Goal: Transaction & Acquisition: Book appointment/travel/reservation

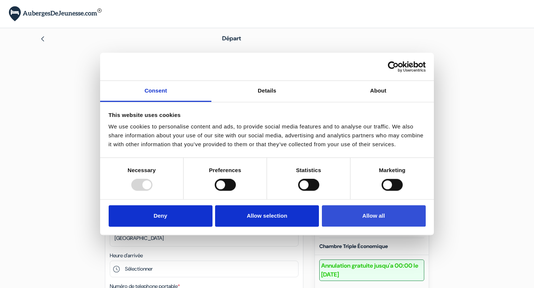
click at [359, 208] on button "Allow all" at bounding box center [374, 215] width 104 height 21
checkbox input "true"
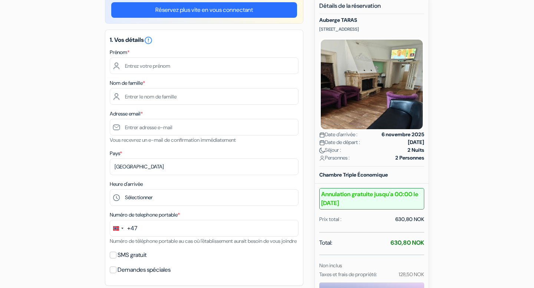
scroll to position [76, 0]
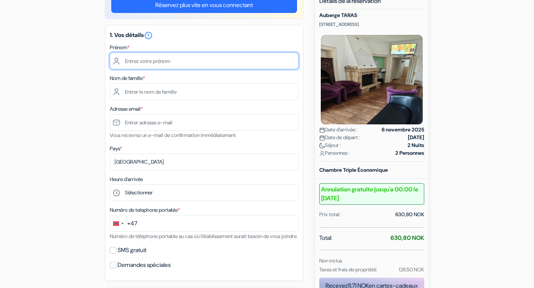
click at [170, 62] on input "text" at bounding box center [204, 61] width 189 height 17
type input "[PERSON_NAME]"
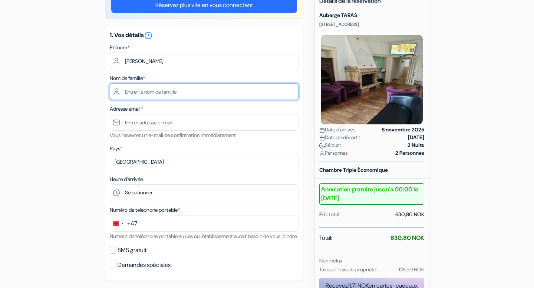
click at [175, 99] on input "text" at bounding box center [204, 91] width 189 height 17
click at [175, 98] on input "text" at bounding box center [204, 91] width 189 height 17
type input "Rollet"
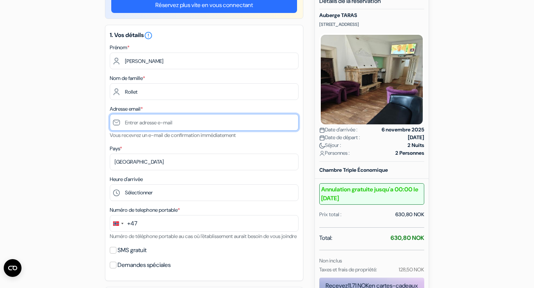
click at [173, 122] on input "text" at bounding box center [204, 122] width 189 height 17
type input "[EMAIL_ADDRESS][DOMAIN_NAME]"
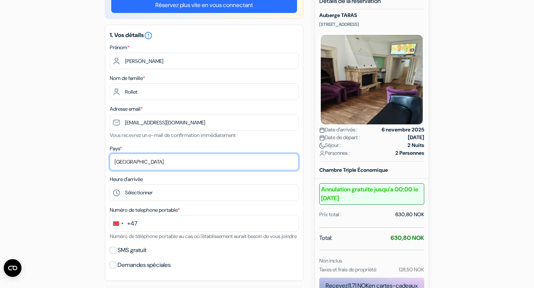
click at [161, 164] on select "Selectionner le pays Abkhazie [GEOGRAPHIC_DATA] [GEOGRAPHIC_DATA] [GEOGRAPHIC_D…" at bounding box center [204, 162] width 189 height 17
select select "fr"
click at [110, 155] on select "Selectionner le pays Abkhazie [GEOGRAPHIC_DATA] [GEOGRAPHIC_DATA] [GEOGRAPHIC_D…" at bounding box center [204, 162] width 189 height 17
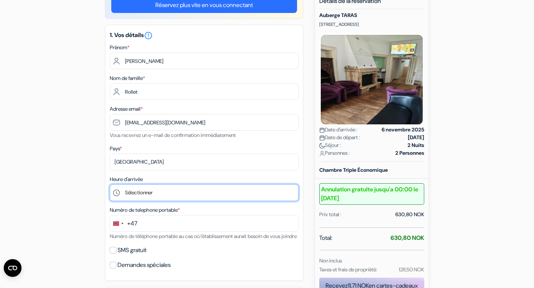
click at [154, 192] on select "Sélectionner 14:00 15:00 16:00 17:00 18:00 19:00 20:00 21:00 22:00" at bounding box center [204, 193] width 189 height 17
select select "15"
click at [110, 185] on select "Sélectionner 14:00 15:00 16:00 17:00 18:00 19:00 20:00 21:00 22:00" at bounding box center [204, 193] width 189 height 17
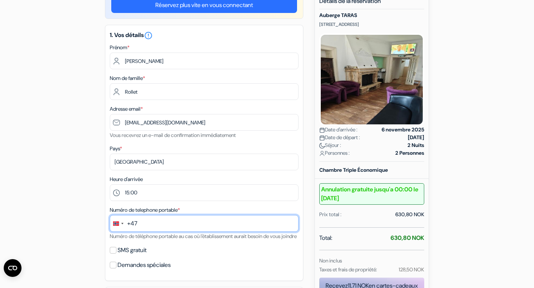
click at [143, 222] on input "text" at bounding box center [204, 223] width 189 height 17
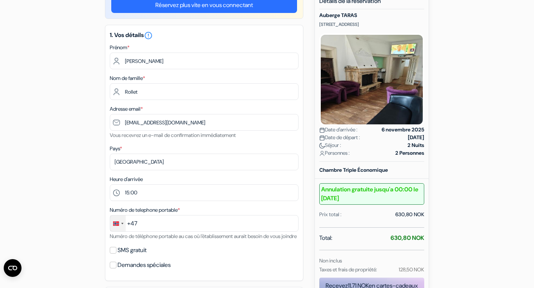
click at [114, 225] on div "Change country, selected Norway (+47)" at bounding box center [116, 224] width 6 height 4
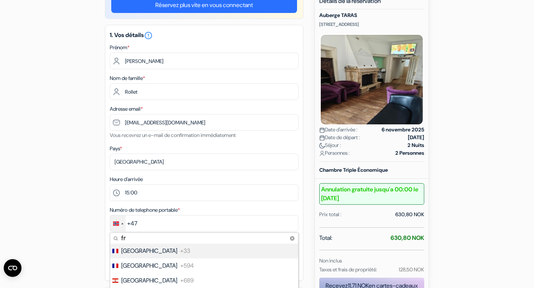
type input "fr"
click at [137, 257] on li "France +33" at bounding box center [203, 251] width 189 height 15
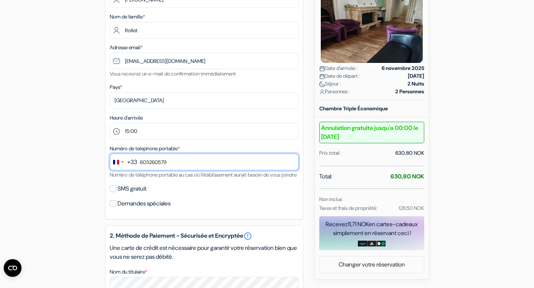
scroll to position [139, 0]
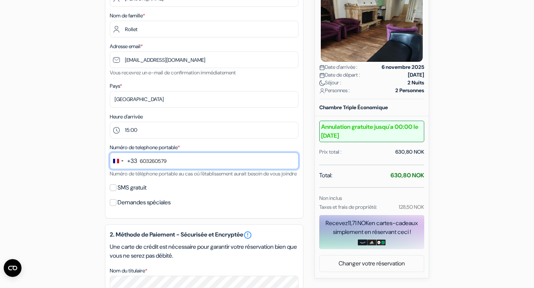
type input "603260579"
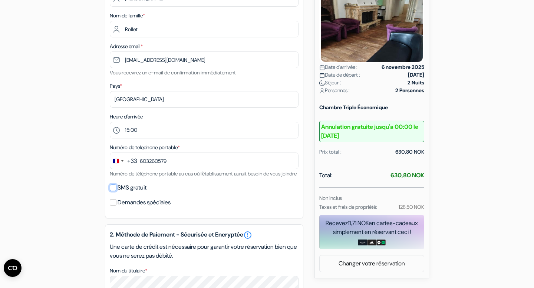
click at [113, 191] on input "SMS gratuit" at bounding box center [113, 188] width 7 height 7
checkbox input "true"
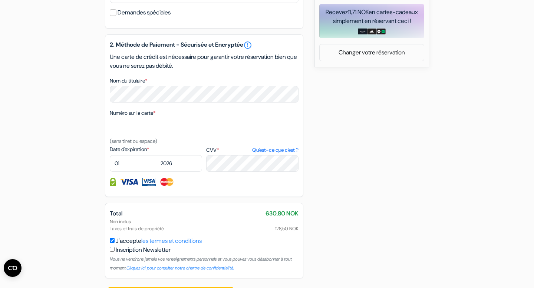
scroll to position [353, 0]
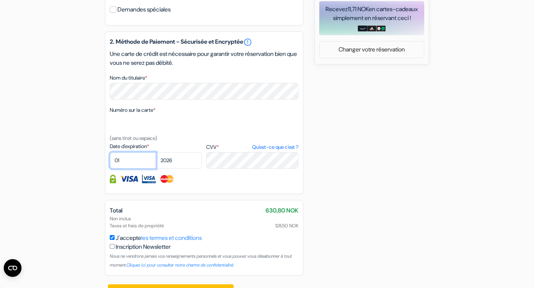
click at [130, 169] on select "01 02 03 04 05 06 07 08 09 10 11 12" at bounding box center [133, 160] width 46 height 17
select select "06"
click at [110, 163] on select "01 02 03 04 05 06 07 08 09 10 11 12" at bounding box center [133, 160] width 46 height 17
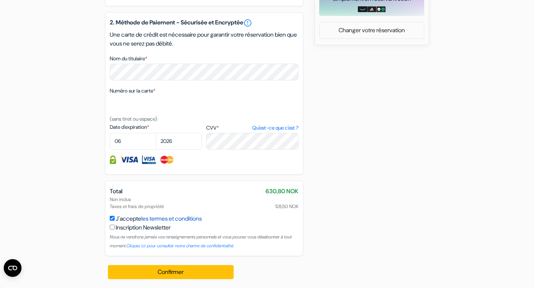
scroll to position [381, 0]
drag, startPoint x: 288, startPoint y: 198, endPoint x: 262, endPoint y: 194, distance: 26.6
click at [262, 194] on div "Total 630,80 NOK Non inclus Taxes et frais de propriété 128,50 NOK J'accepte le…" at bounding box center [204, 218] width 189 height 63
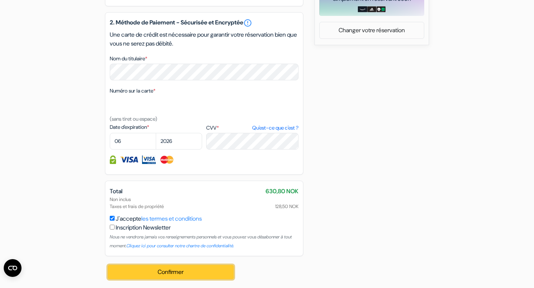
click at [200, 279] on button "Confirmer Loading..." at bounding box center [171, 272] width 126 height 14
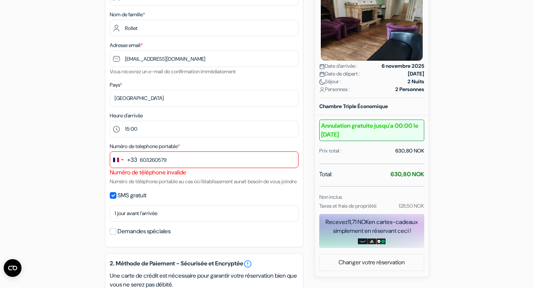
scroll to position [138, 0]
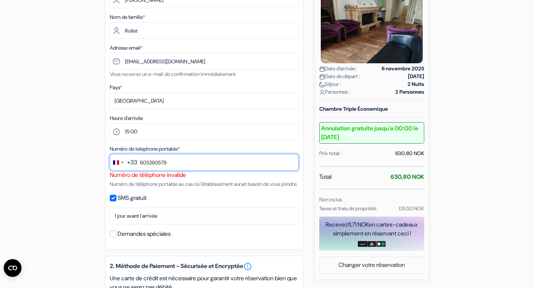
click at [143, 166] on input "603260579" at bounding box center [204, 162] width 189 height 17
click at [150, 163] on input "6 03260579" at bounding box center [204, 162] width 189 height 17
click at [159, 163] on input "6 03 260579" at bounding box center [204, 162] width 189 height 17
click at [167, 164] on input "6 03 26 0579" at bounding box center [204, 162] width 189 height 17
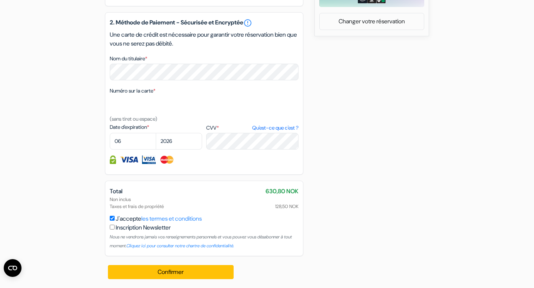
scroll to position [392, 0]
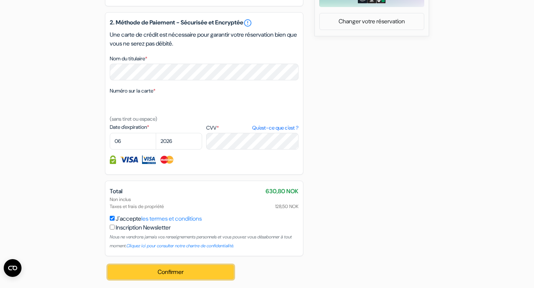
click at [173, 277] on button "Confirmer Loading..." at bounding box center [171, 272] width 126 height 14
click at [175, 273] on button "Confirmer Loading..." at bounding box center [171, 272] width 126 height 14
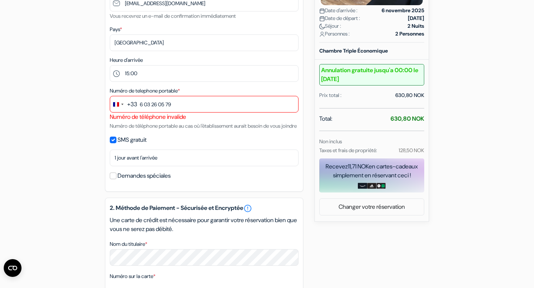
scroll to position [194, 0]
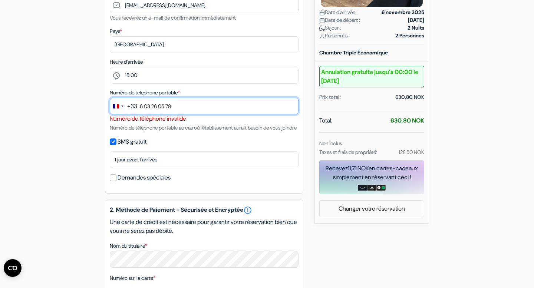
click at [141, 107] on input "6 03 26 05 79" at bounding box center [204, 106] width 189 height 17
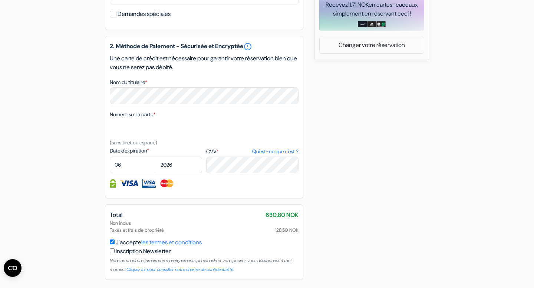
scroll to position [392, 0]
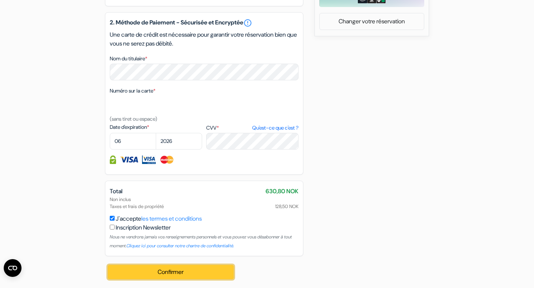
click at [148, 270] on button "Confirmer Loading..." at bounding box center [171, 272] width 126 height 14
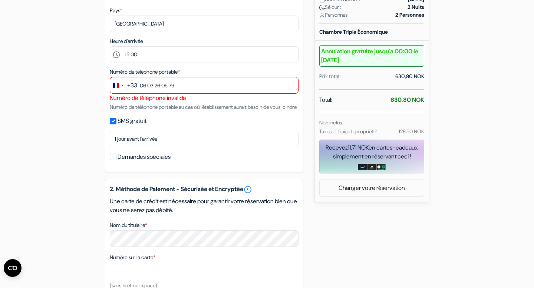
scroll to position [213, 0]
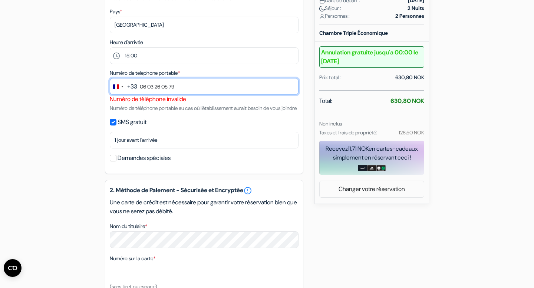
click at [141, 88] on input "06 03 26 05 79" at bounding box center [204, 86] width 189 height 17
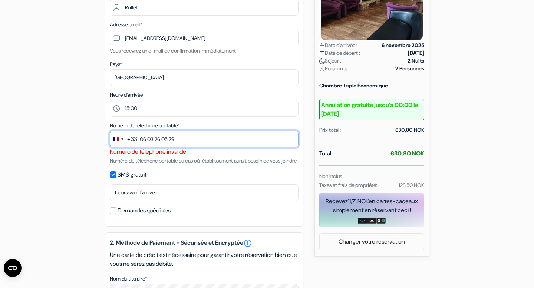
scroll to position [161, 0]
click at [152, 142] on input "6 03 26 05 79" at bounding box center [204, 138] width 189 height 17
click at [158, 141] on input "6 03 26 05 79" at bounding box center [204, 138] width 189 height 17
click at [171, 141] on input "6 03 26 05 79" at bounding box center [204, 138] width 189 height 17
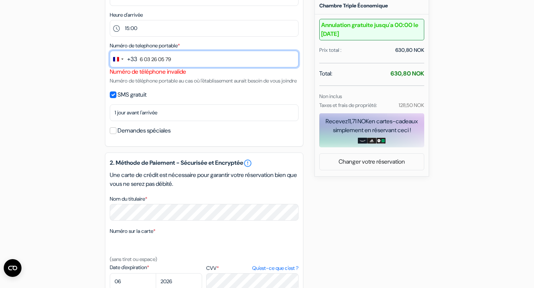
scroll to position [392, 0]
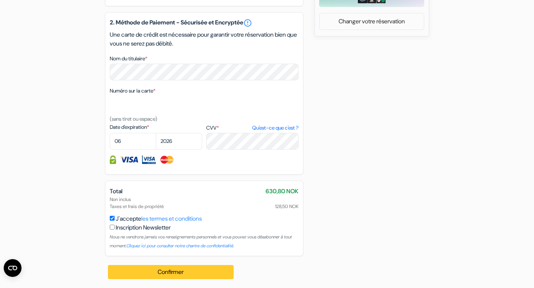
type input "6 03 26 05 79"
click at [183, 275] on button "Confirmer Loading..." at bounding box center [171, 272] width 126 height 14
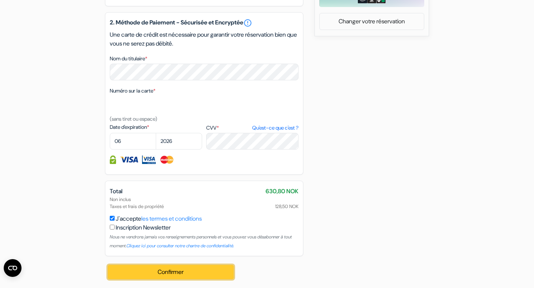
click at [183, 275] on button "Confirmer Loading..." at bounding box center [171, 272] width 126 height 14
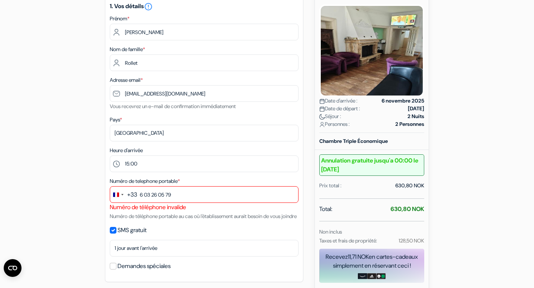
scroll to position [107, 0]
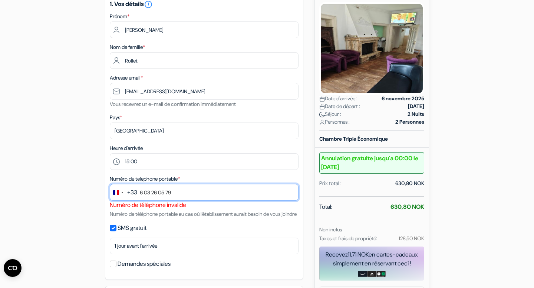
click at [138, 196] on input "6 03 26 05 79" at bounding box center [204, 192] width 189 height 17
drag, startPoint x: 184, startPoint y: 194, endPoint x: 131, endPoint y: 194, distance: 53.4
click at [131, 194] on div "+33 fr 5 results found No results found [GEOGRAPHIC_DATA] +33 [GEOGRAPHIC_DATA]…" at bounding box center [204, 192] width 189 height 17
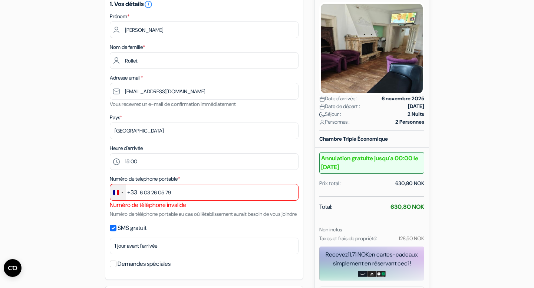
click at [120, 191] on div "Change country, selected France (+33)" at bounding box center [118, 193] width 16 height 16
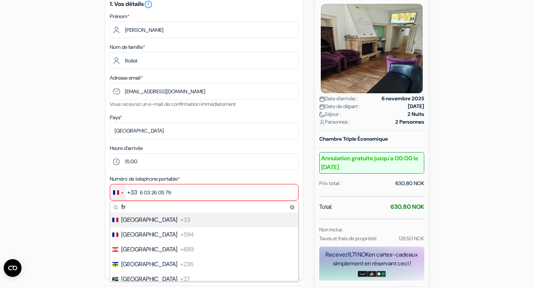
click at [180, 222] on span "+33" at bounding box center [185, 220] width 10 height 9
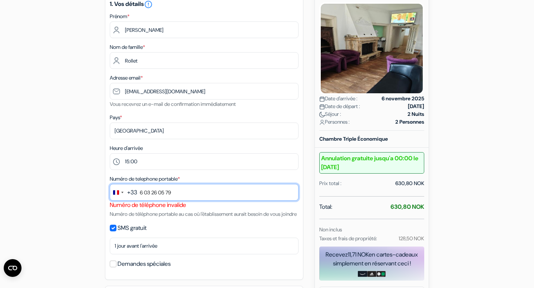
click at [152, 196] on input "6 03 26 05 79" at bounding box center [204, 192] width 189 height 17
click at [179, 193] on input "6 03 26 05 79" at bounding box center [204, 192] width 189 height 17
drag, startPoint x: 178, startPoint y: 193, endPoint x: 142, endPoint y: 193, distance: 36.7
click at [142, 193] on input "6 03 26 05 79" at bounding box center [204, 192] width 189 height 17
click at [182, 191] on input "6 03 26 05 79" at bounding box center [204, 192] width 189 height 17
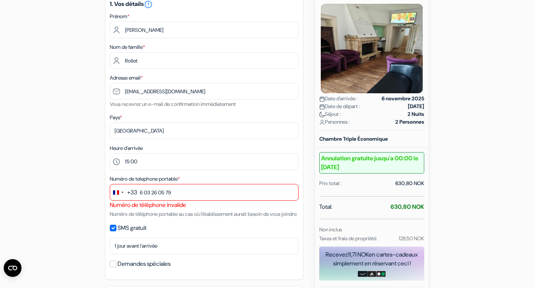
click at [190, 219] on div "Numéro de telephone portable * +33 fr 5 results found No results found [GEOGRAP…" at bounding box center [204, 197] width 189 height 44
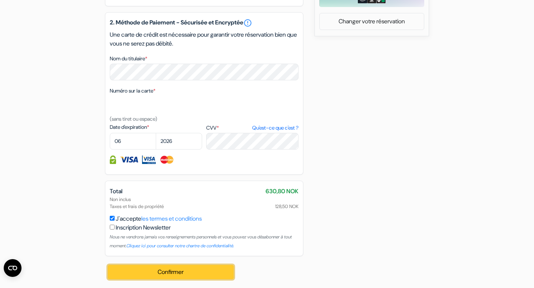
click at [172, 274] on button "Confirmer Loading..." at bounding box center [171, 272] width 126 height 14
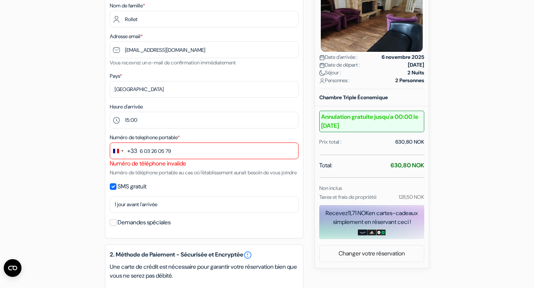
scroll to position [0, 0]
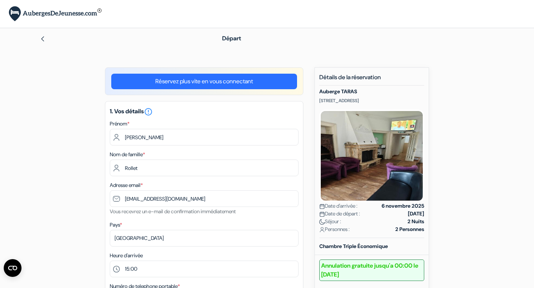
click at [253, 87] on link "Réservez plus vite en vous connectant" at bounding box center [204, 82] width 186 height 16
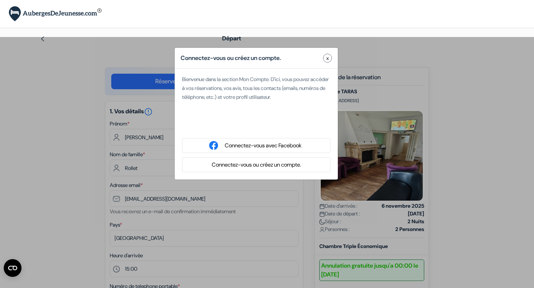
type input "ROLLET"
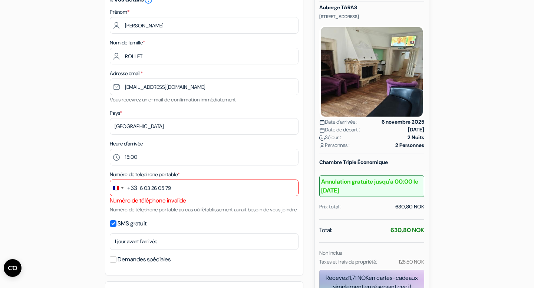
scroll to position [85, 0]
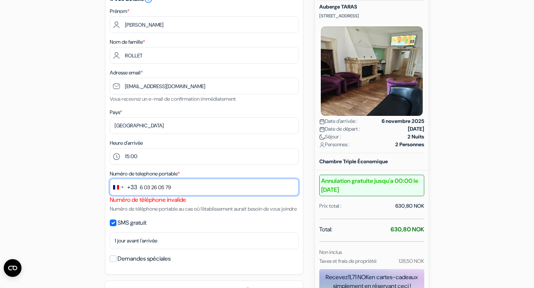
click at [140, 187] on input "6 03 26 05 79" at bounding box center [204, 187] width 189 height 17
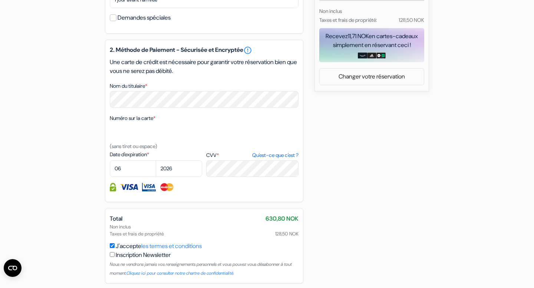
scroll to position [364, 0]
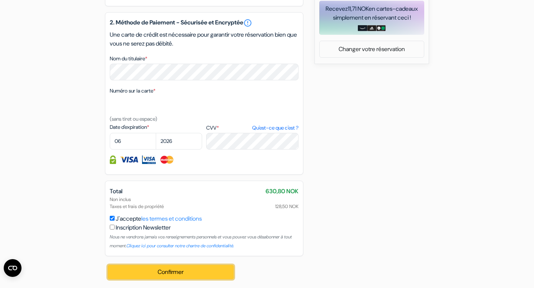
click at [160, 271] on button "Confirmer Loading..." at bounding box center [171, 272] width 126 height 14
click at [161, 271] on button "Confirmer Loading..." at bounding box center [171, 272] width 126 height 14
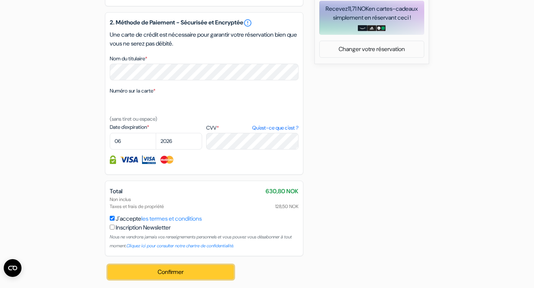
click at [161, 271] on button "Confirmer Loading..." at bounding box center [171, 272] width 126 height 14
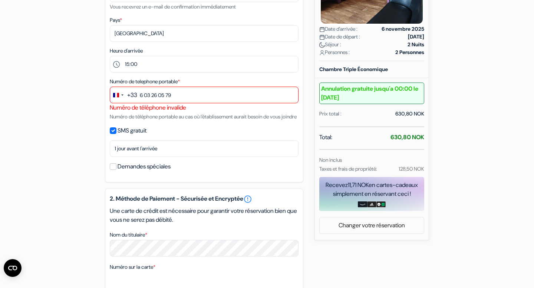
scroll to position [130, 0]
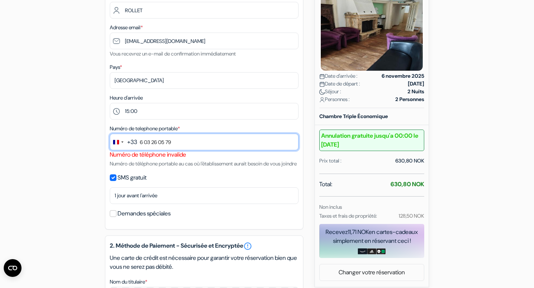
click at [140, 147] on input "6 03 26 05 79" at bounding box center [204, 142] width 189 height 17
click at [140, 143] on input "6 03 26 05 79" at bounding box center [204, 142] width 189 height 17
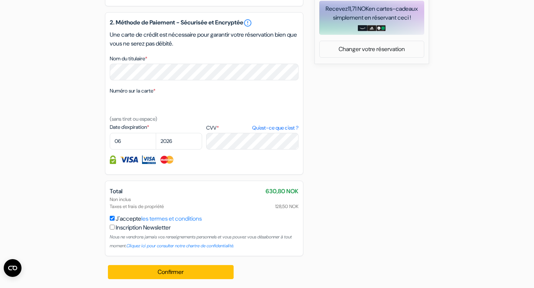
scroll to position [364, 0]
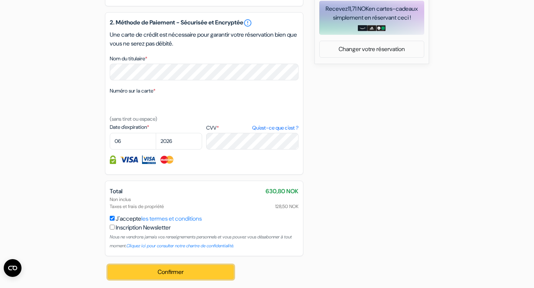
click at [153, 272] on button "Confirmer Loading..." at bounding box center [171, 272] width 126 height 14
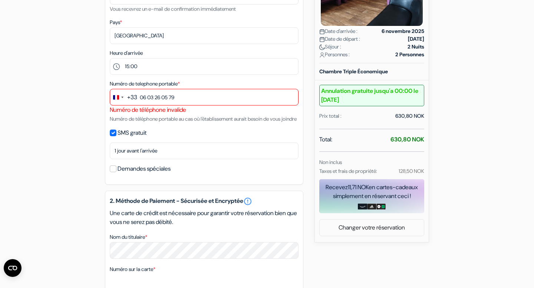
scroll to position [174, 0]
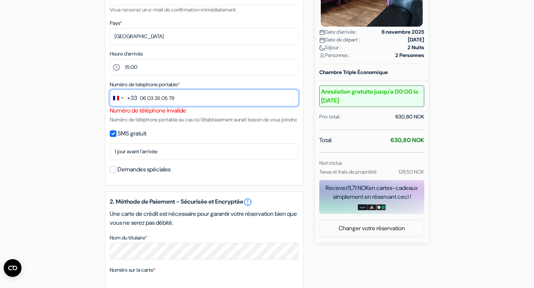
click at [144, 100] on input "06 03 26 05 79" at bounding box center [204, 98] width 189 height 17
type input "6 03 26 05 79"
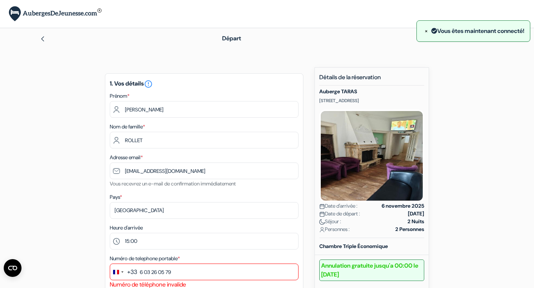
click at [20, 13] on img at bounding box center [55, 13] width 93 height 15
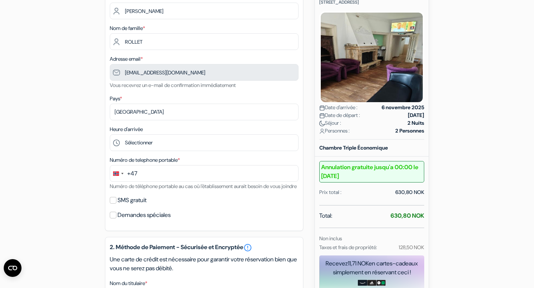
scroll to position [97, 0]
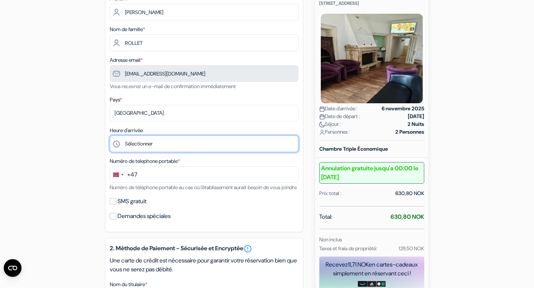
click at [171, 149] on select "Sélectionner 14:00 15:00 16:00 17:00 18:00 19:00 20:00 21:00 22:00" at bounding box center [204, 144] width 189 height 17
select select "15"
click at [110, 136] on select "Sélectionner 14:00 15:00 16:00 17:00 18:00 19:00 20:00 21:00 22:00" at bounding box center [204, 144] width 189 height 17
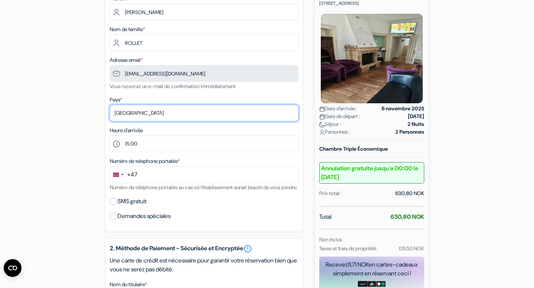
click at [167, 112] on select "Selectionner le pays Abkhazie [GEOGRAPHIC_DATA] [GEOGRAPHIC_DATA] [GEOGRAPHIC_D…" at bounding box center [204, 113] width 189 height 17
select select "fr"
click at [110, 106] on select "Selectionner le pays Abkhazie [GEOGRAPHIC_DATA] [GEOGRAPHIC_DATA] [GEOGRAPHIC_D…" at bounding box center [204, 113] width 189 height 17
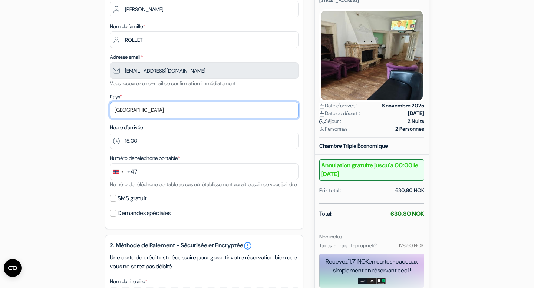
scroll to position [107, 0]
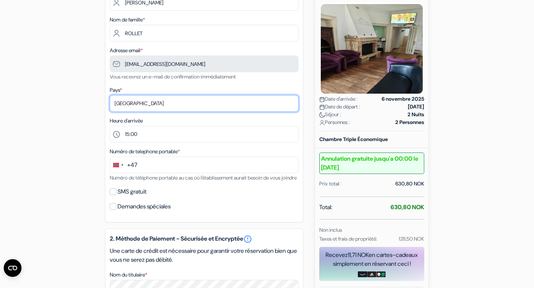
click at [151, 101] on select "Selectionner le pays Abkhazie [GEOGRAPHIC_DATA] [GEOGRAPHIC_DATA] [GEOGRAPHIC_D…" at bounding box center [204, 103] width 189 height 17
click at [110, 96] on select "Selectionner le pays Abkhazie [GEOGRAPHIC_DATA] [GEOGRAPHIC_DATA] [GEOGRAPHIC_D…" at bounding box center [204, 103] width 189 height 17
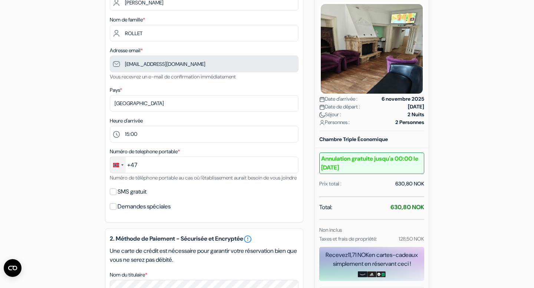
click at [115, 165] on div "Change country, selected Norway (+47)" at bounding box center [116, 165] width 6 height 4
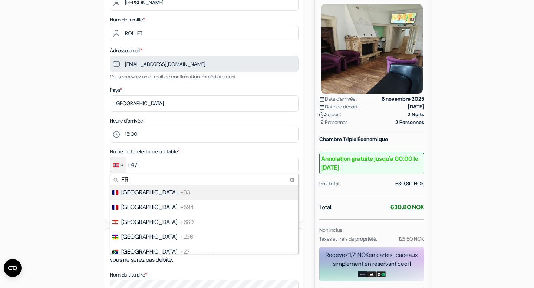
type input "FR"
click at [126, 195] on span "[GEOGRAPHIC_DATA]" at bounding box center [149, 192] width 56 height 9
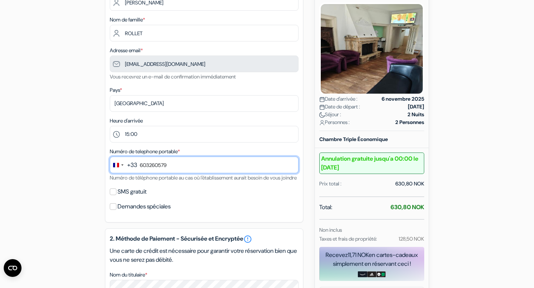
type input "603260579"
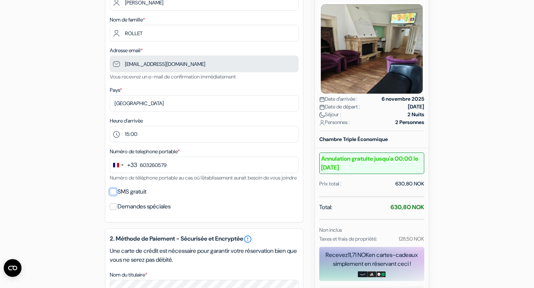
click at [113, 195] on input "SMS gratuit" at bounding box center [113, 192] width 7 height 7
checkbox input "true"
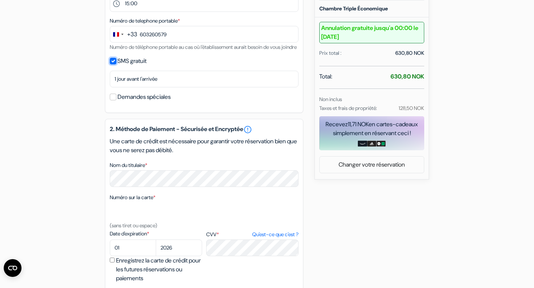
scroll to position [238, 0]
click at [129, 257] on select "01 02 03 04 05 06 07 08 09 10 11 12" at bounding box center [133, 248] width 46 height 17
select select "06"
click at [110, 251] on select "01 02 03 04 05 06 07 08 09 10 11 12" at bounding box center [133, 248] width 46 height 17
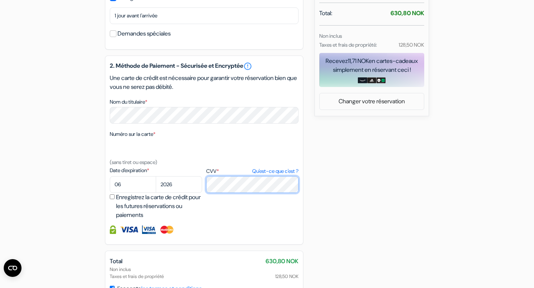
scroll to position [302, 0]
click at [112, 199] on input "Enregistrez la carte de crédit pour les futures réservations ou paiements" at bounding box center [112, 196] width 5 height 5
checkbox input "true"
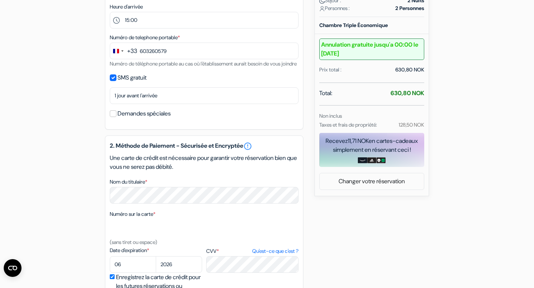
scroll to position [355, 0]
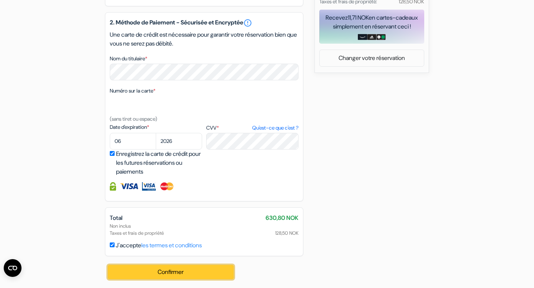
click at [149, 270] on button "Confirmer Loading..." at bounding box center [171, 272] width 126 height 14
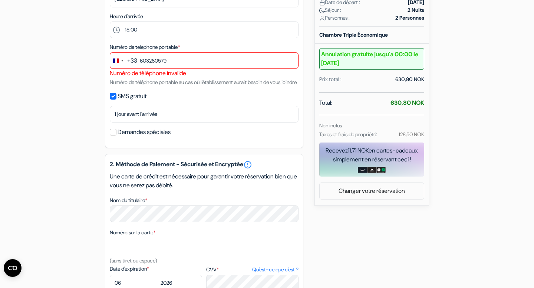
scroll to position [210, 0]
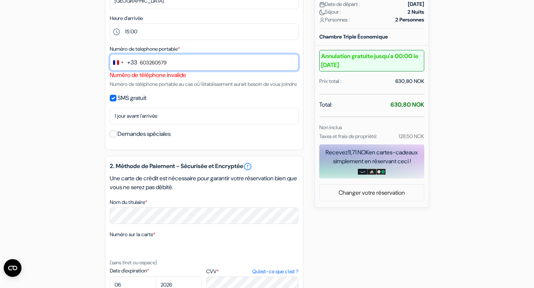
click at [151, 62] on input "603260579" at bounding box center [204, 62] width 189 height 17
drag, startPoint x: 179, startPoint y: 61, endPoint x: 141, endPoint y: 61, distance: 38.2
click at [141, 61] on input "603260579" at bounding box center [204, 62] width 189 height 17
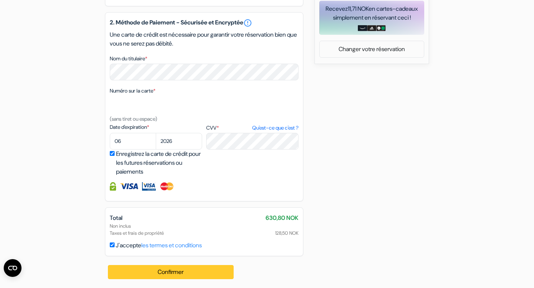
type input "630213929"
click at [137, 270] on button "Confirmer Loading..." at bounding box center [171, 272] width 126 height 14
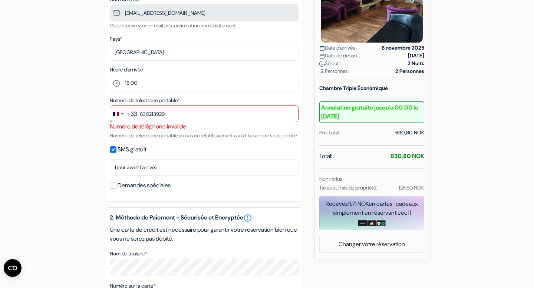
scroll to position [157, 0]
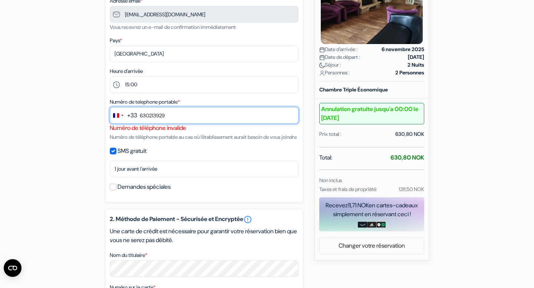
drag, startPoint x: 185, startPoint y: 116, endPoint x: 135, endPoint y: 115, distance: 49.3
click at [135, 115] on div "+33 FR 5 results found No results found France +33 French Guiana +594 French Po…" at bounding box center [204, 115] width 189 height 17
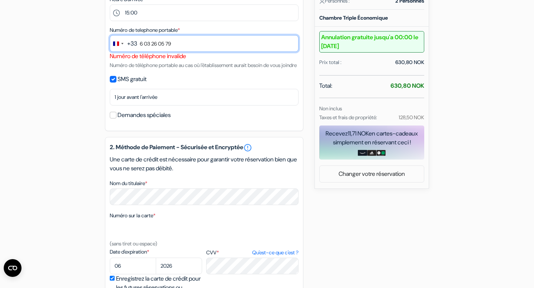
scroll to position [364, 0]
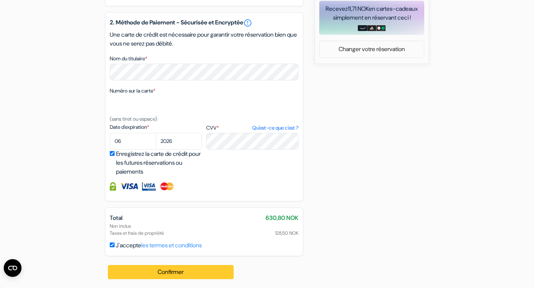
type input "6 03 26 05 79"
click at [135, 265] on button "Confirmer Loading..." at bounding box center [171, 272] width 126 height 14
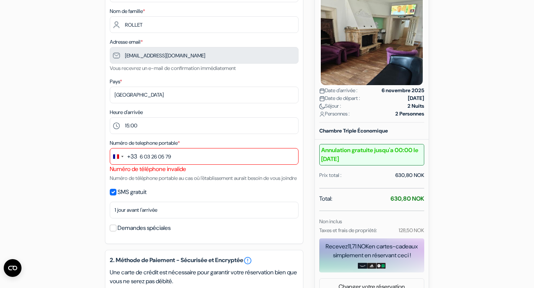
scroll to position [113, 0]
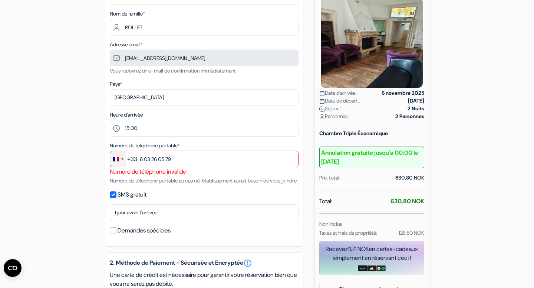
click at [122, 162] on div "Change country, selected France (+33)" at bounding box center [118, 159] width 16 height 16
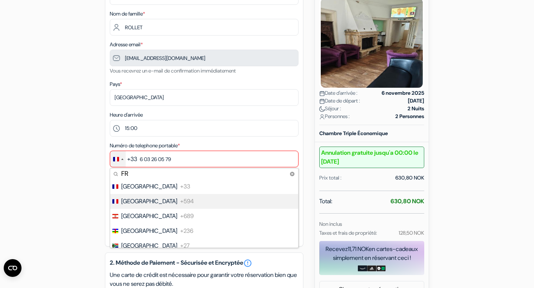
scroll to position [6, 0]
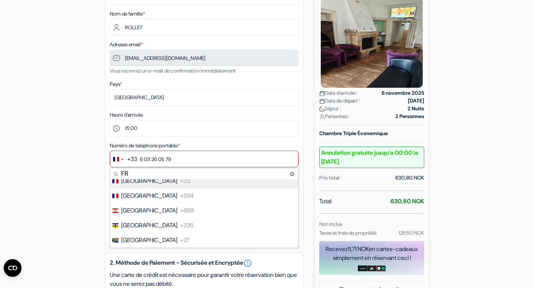
click at [205, 146] on div "Numéro de telephone portable * +33 FR 5 results found No results found France +…" at bounding box center [204, 163] width 189 height 44
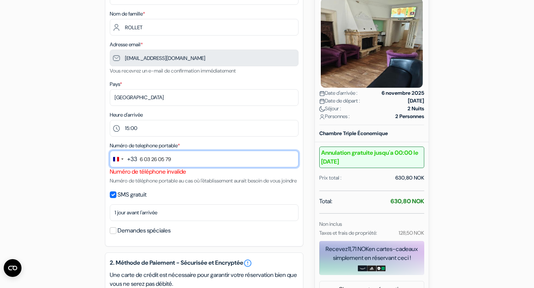
click at [184, 157] on input "6 03 26 05 79" at bounding box center [204, 159] width 189 height 17
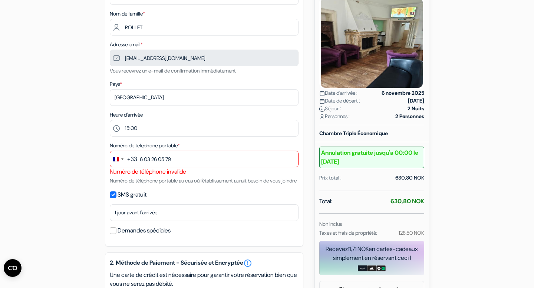
click at [302, 137] on div "1. Vos détails error_outline Prénom * Niels Nom de famille * ROLLET Adresse ema…" at bounding box center [204, 103] width 198 height 286
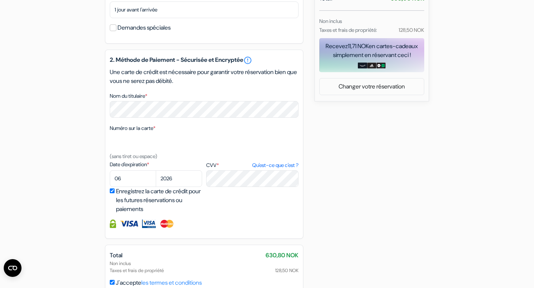
scroll to position [0, 0]
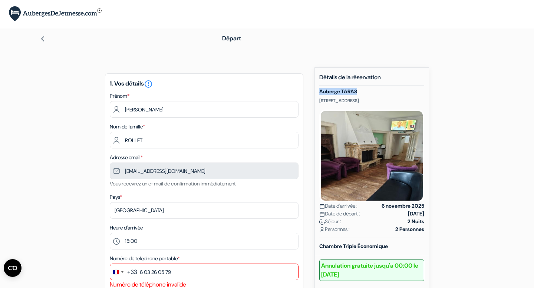
drag, startPoint x: 354, startPoint y: 91, endPoint x: 317, endPoint y: 91, distance: 37.1
click at [317, 91] on div "Nouvelle Réservation Détails de la réservation Auberge TARAS Terazije 38 17 spr…" at bounding box center [371, 242] width 115 height 350
copy h5 "Auberge TARAS"
